Goal: Information Seeking & Learning: Understand process/instructions

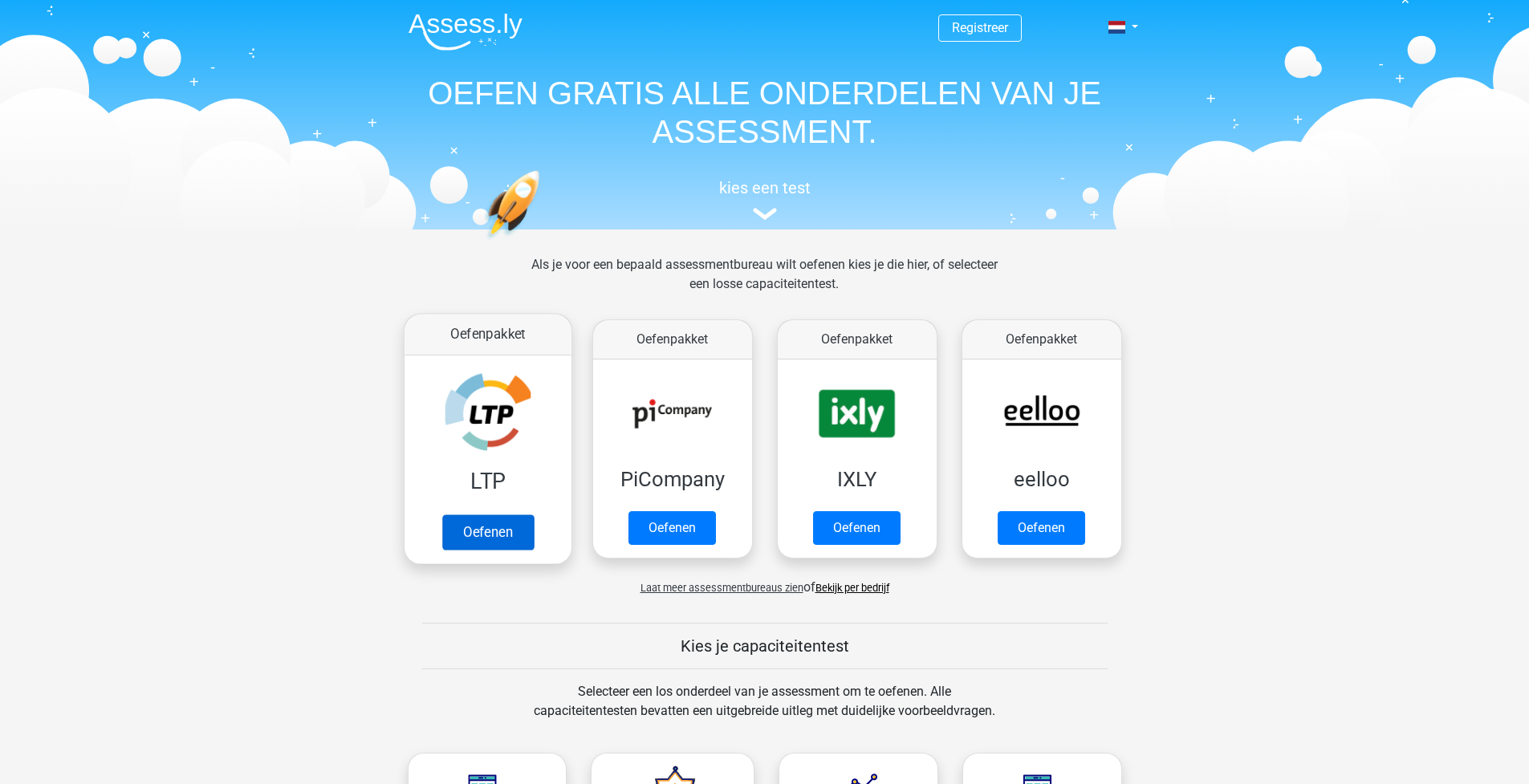
click at [518, 533] on link "Oefenen" at bounding box center [487, 531] width 91 height 35
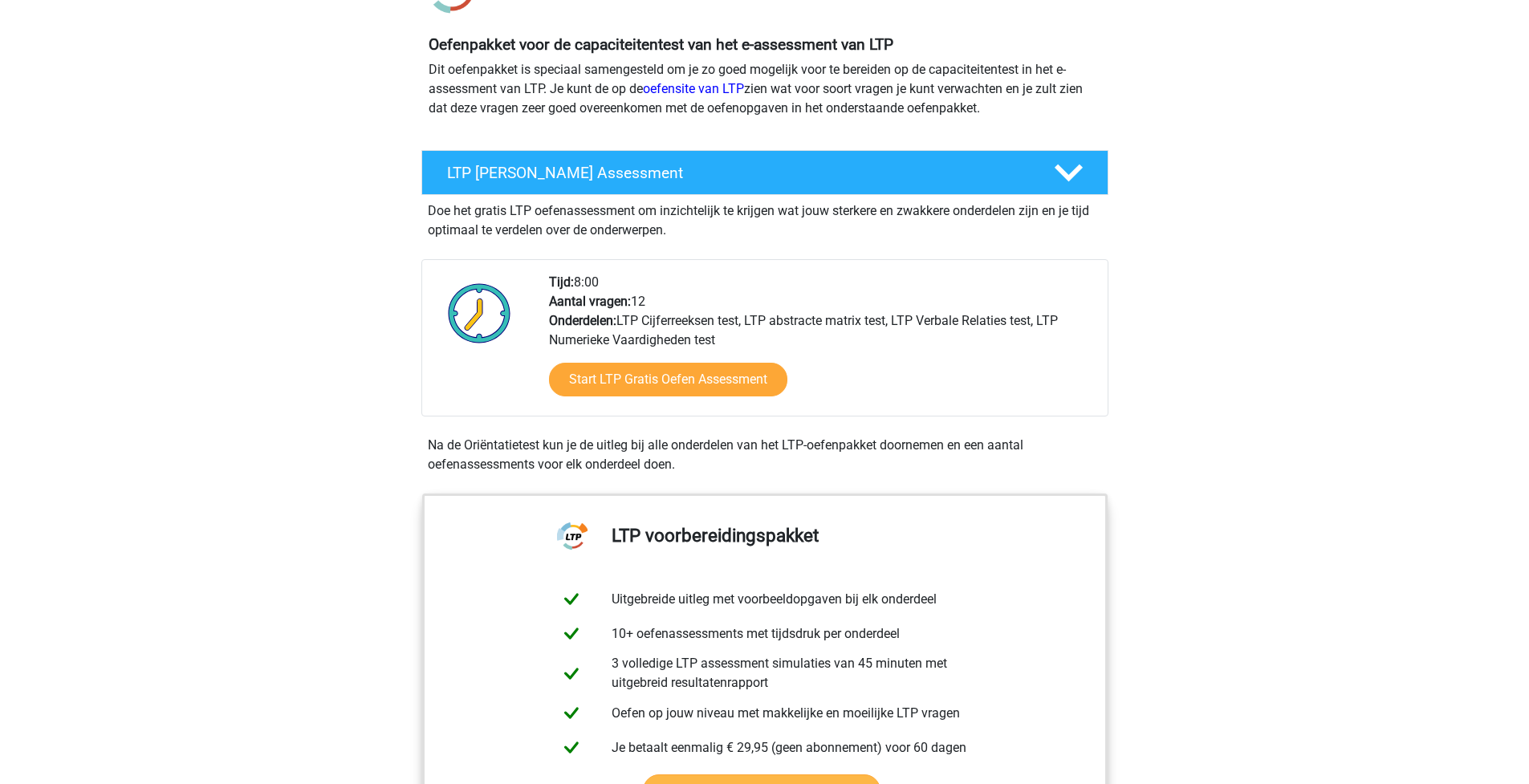
scroll to position [949, 0]
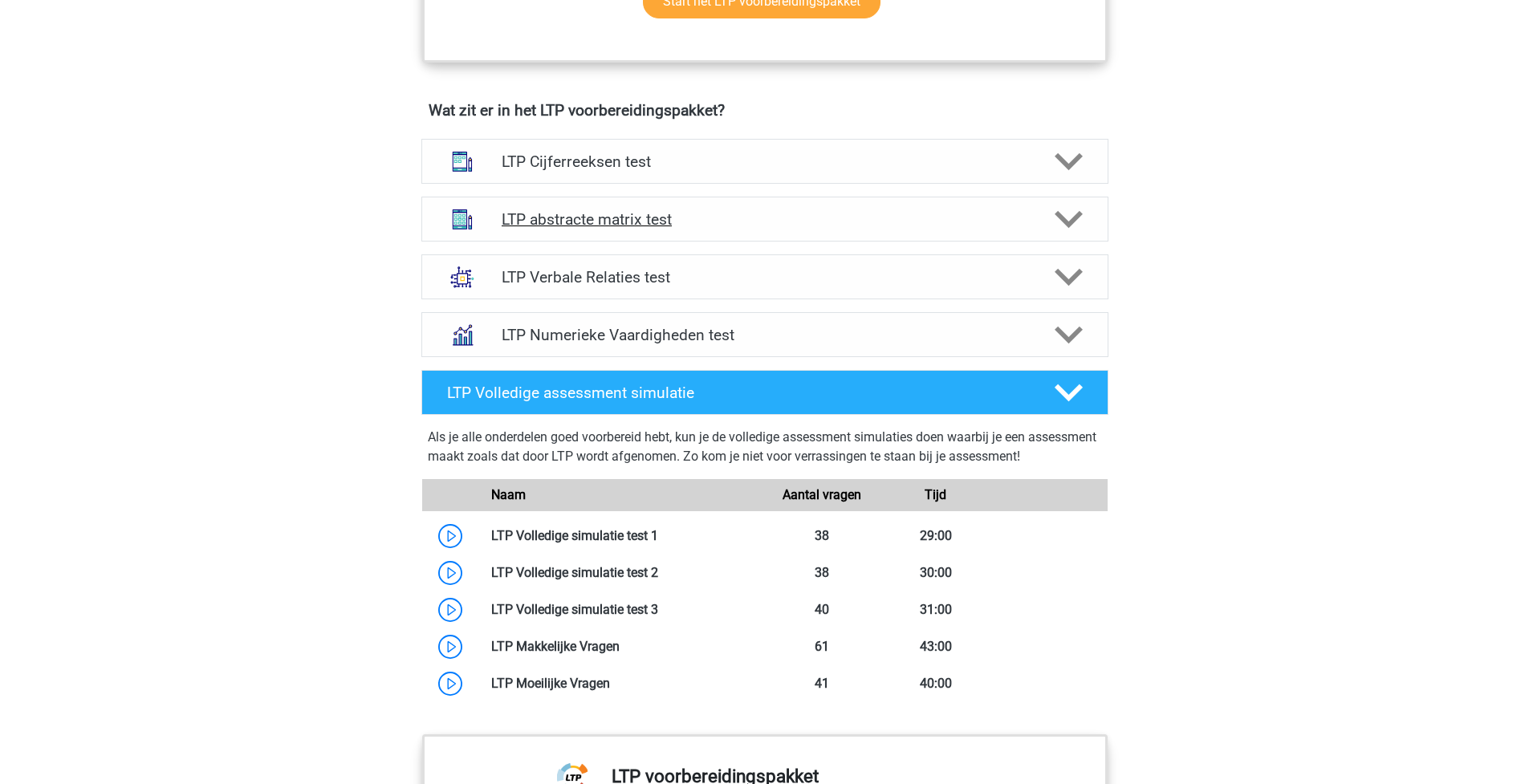
click at [647, 219] on h4 "LTP abstracte matrix test" at bounding box center [764, 219] width 526 height 18
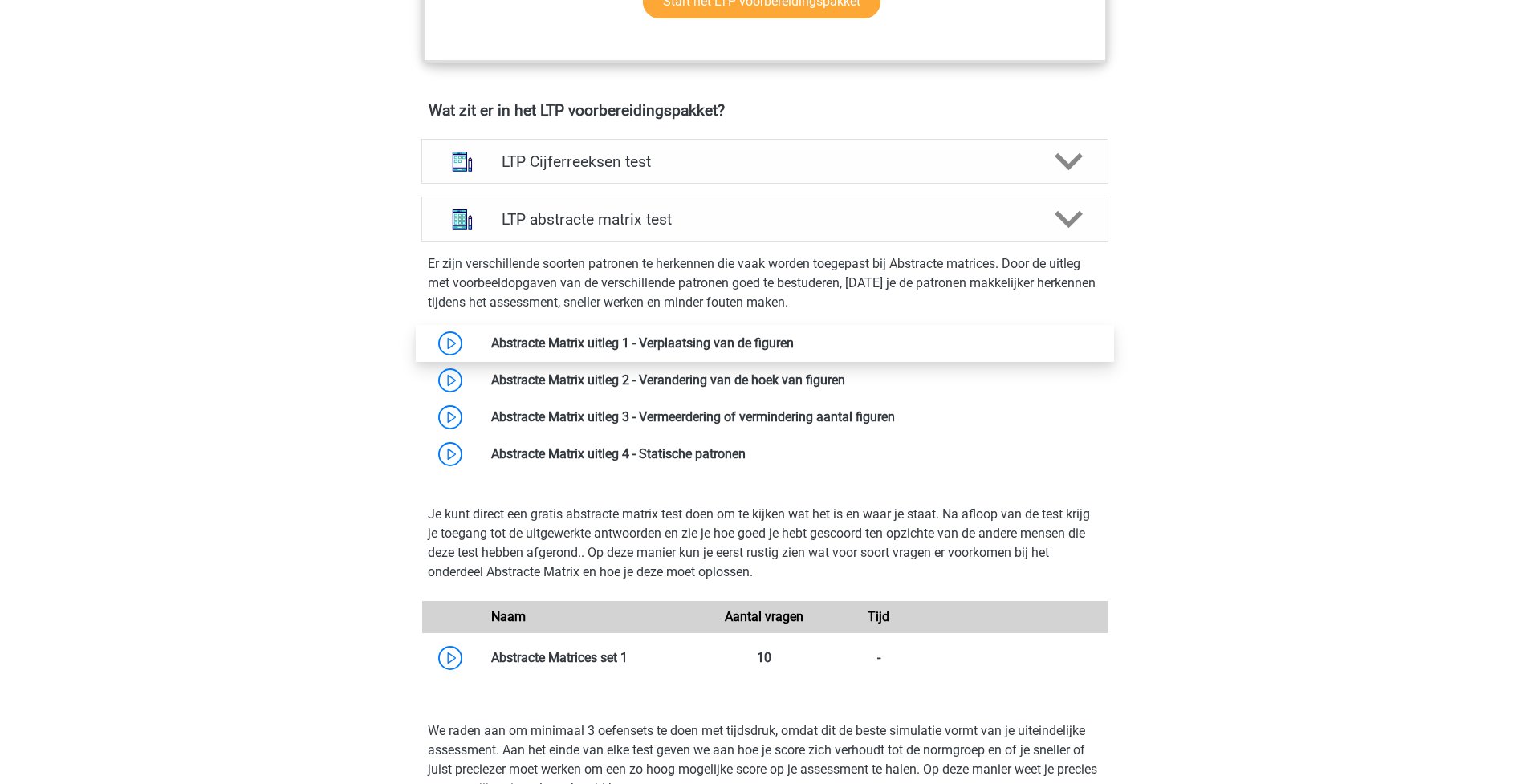
click at [794, 347] on link at bounding box center [794, 343] width 0 height 15
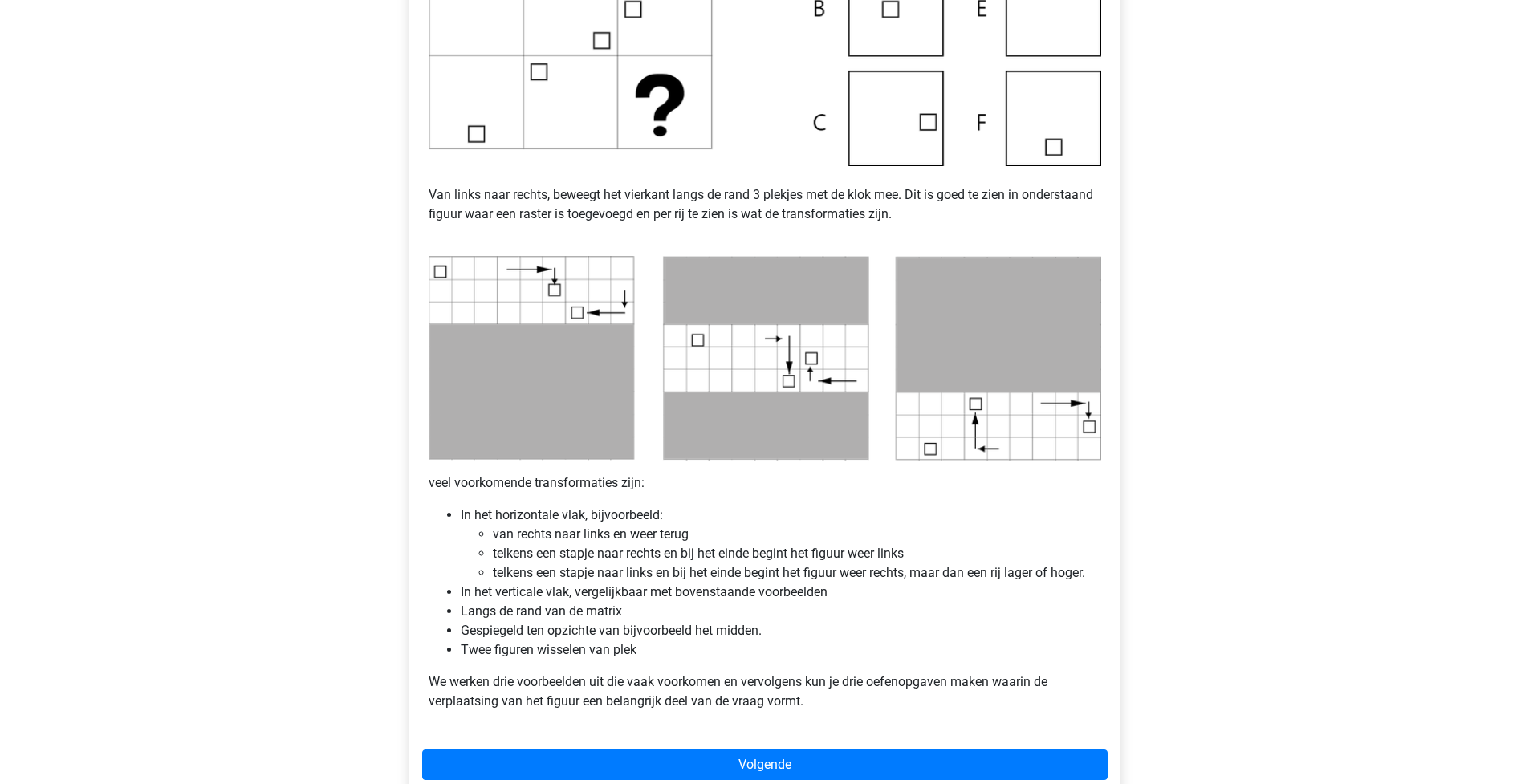
scroll to position [583, 0]
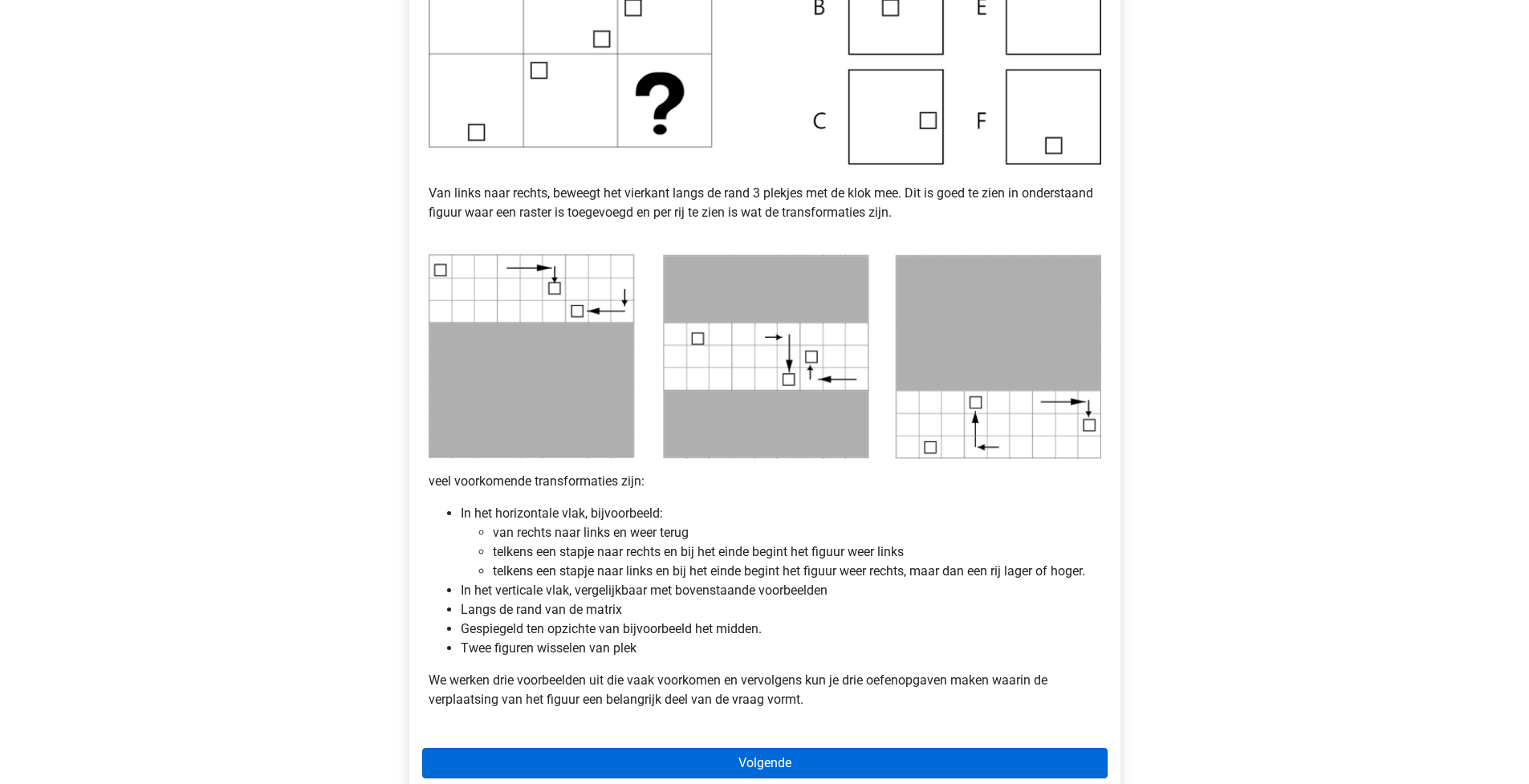
click at [705, 756] on link "Volgende" at bounding box center [765, 762] width 686 height 30
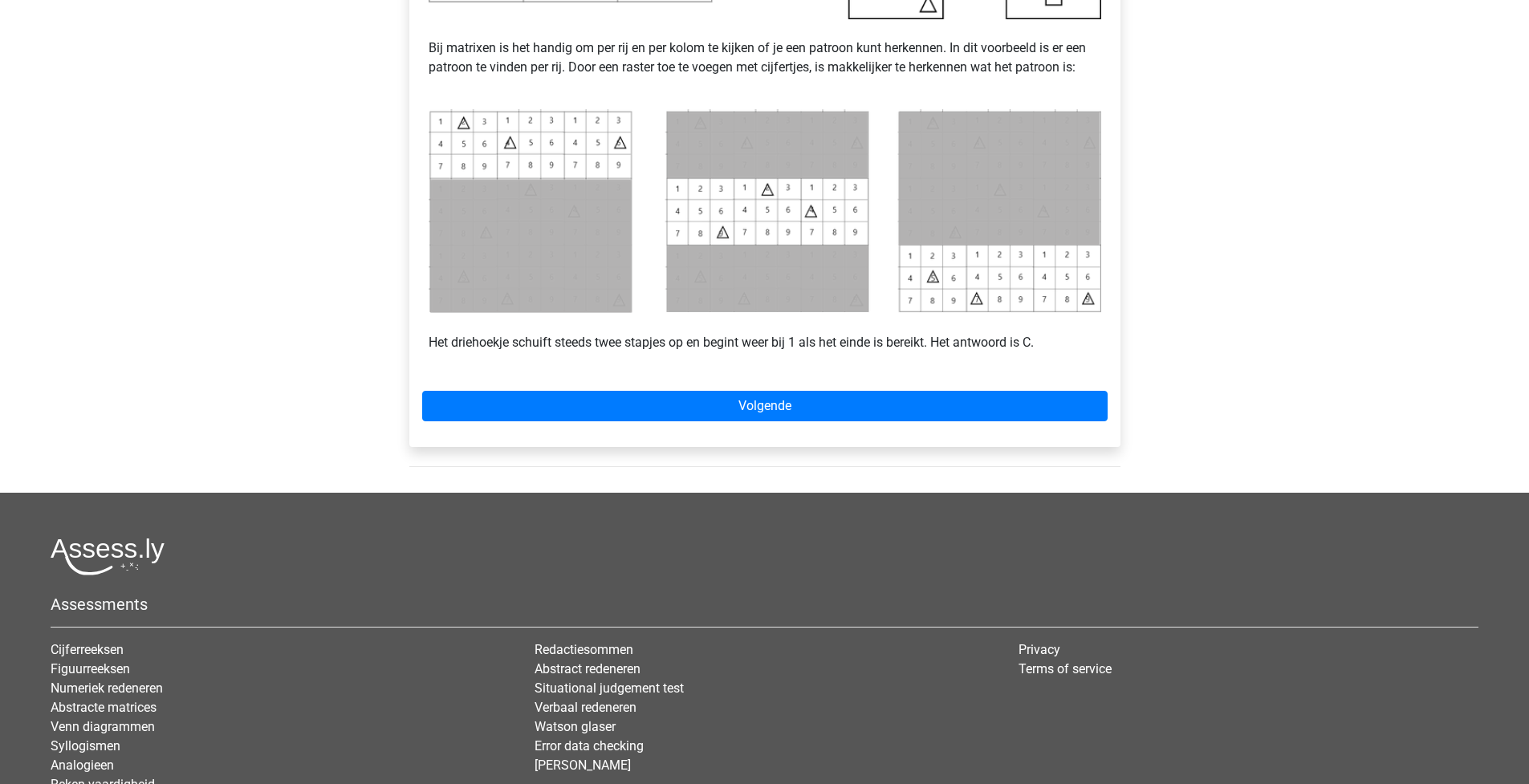
scroll to position [709, 0]
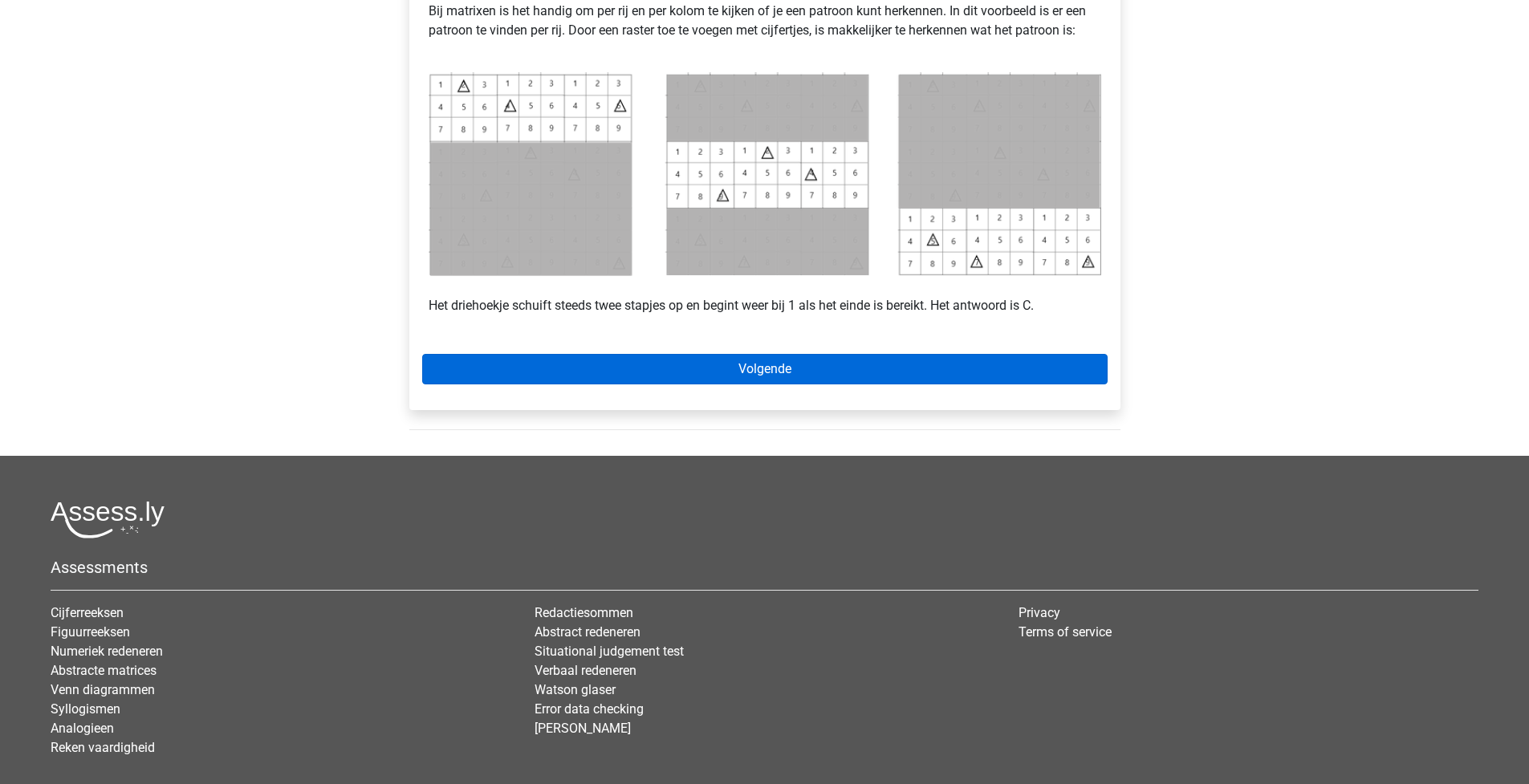
click at [766, 362] on link "Volgende" at bounding box center [765, 369] width 686 height 30
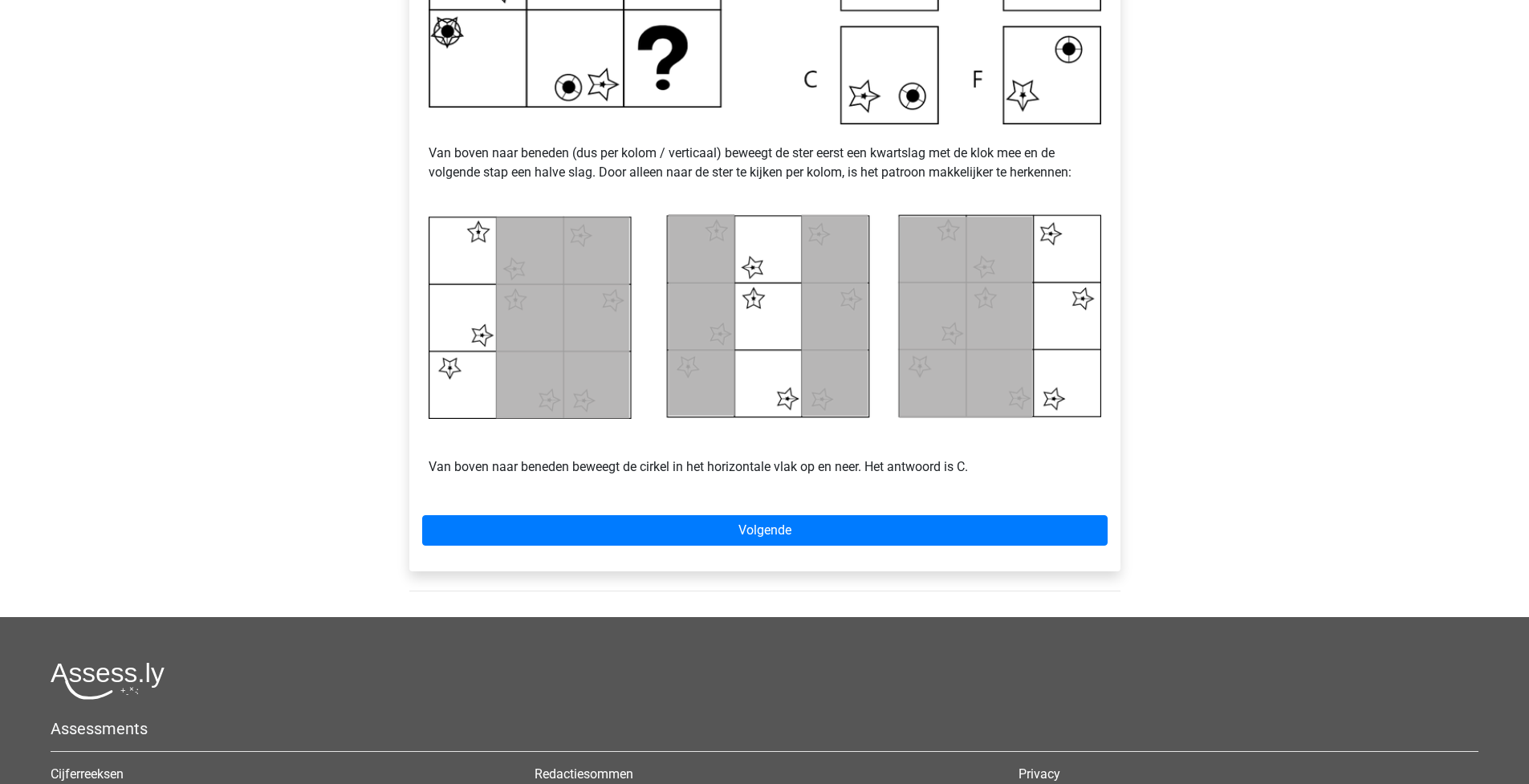
scroll to position [580, 0]
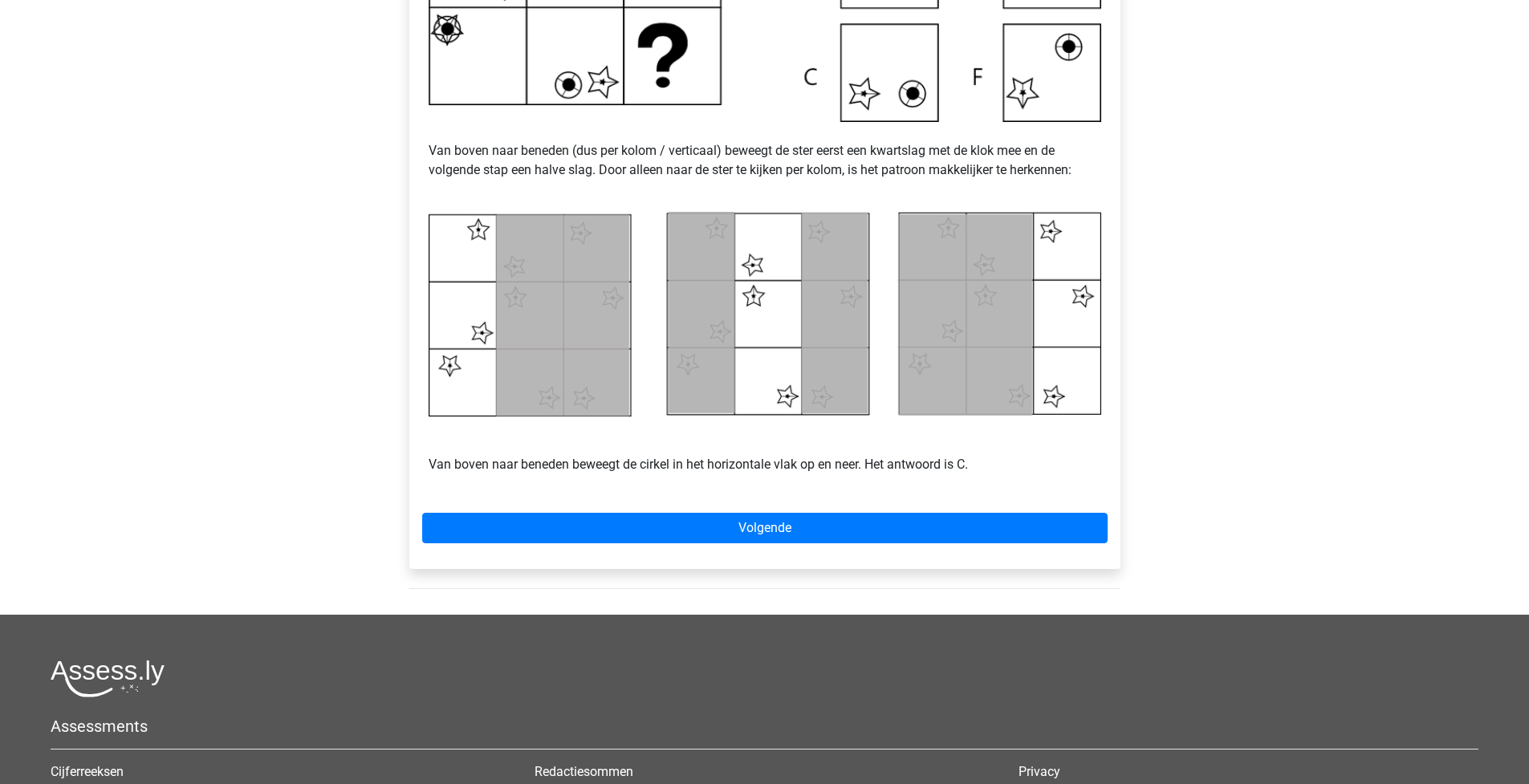
click at [735, 544] on div "Voorbeeld 2 Van boven naar beneden (dus per kolom / verticaal) beweegt de ster …" at bounding box center [765, 152] width 711 height 834
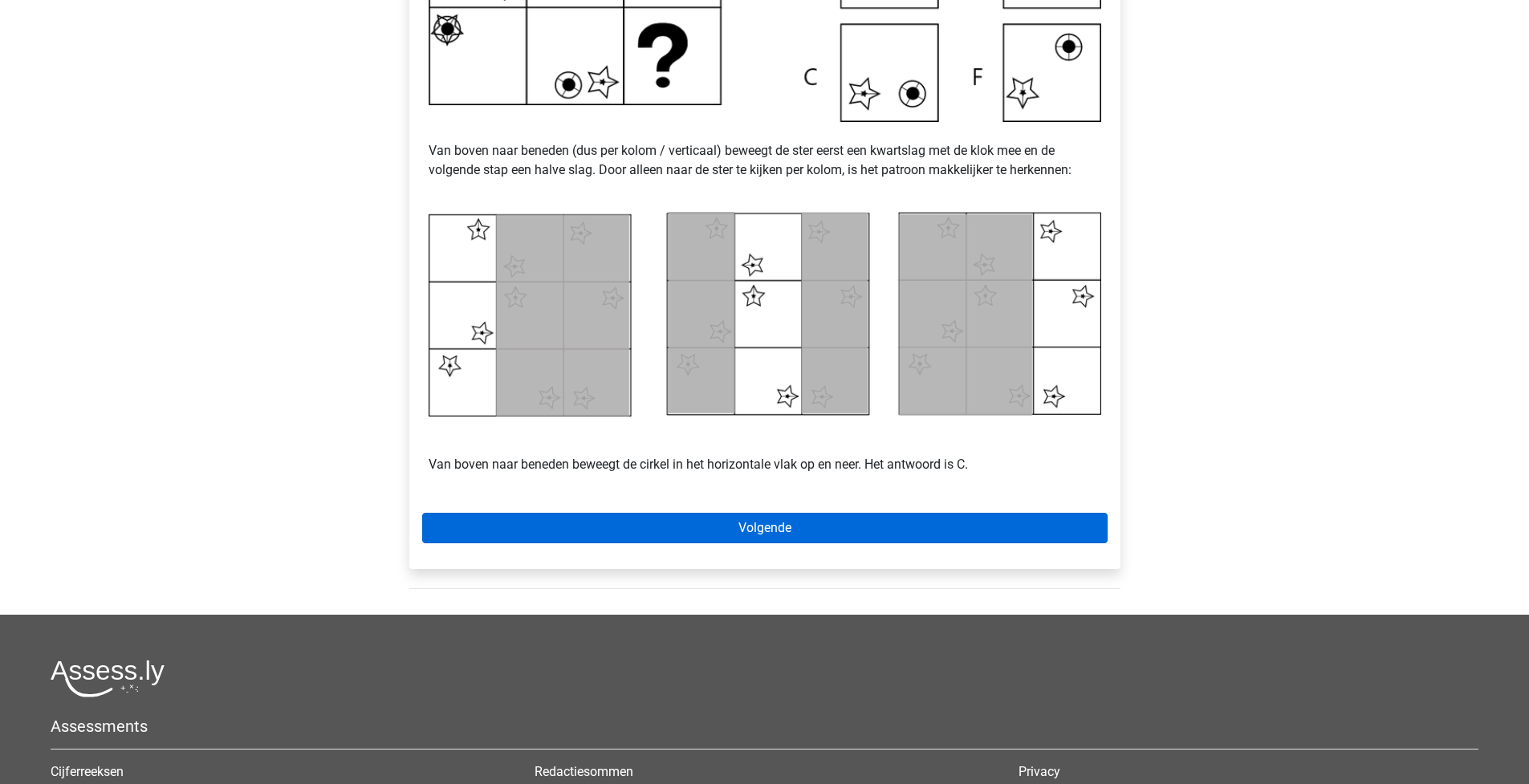
click at [749, 539] on link "Volgende" at bounding box center [765, 528] width 686 height 30
